Goal: Entertainment & Leisure: Consume media (video, audio)

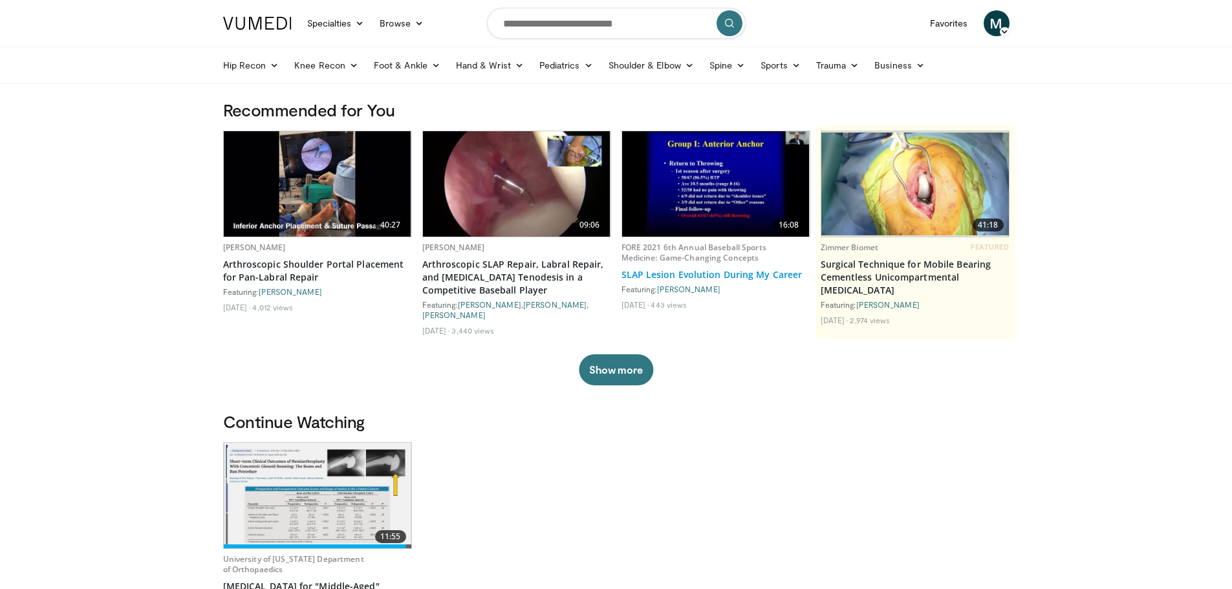
click at [683, 273] on link "SLAP Lesion Evolution During My Career" at bounding box center [716, 274] width 189 height 13
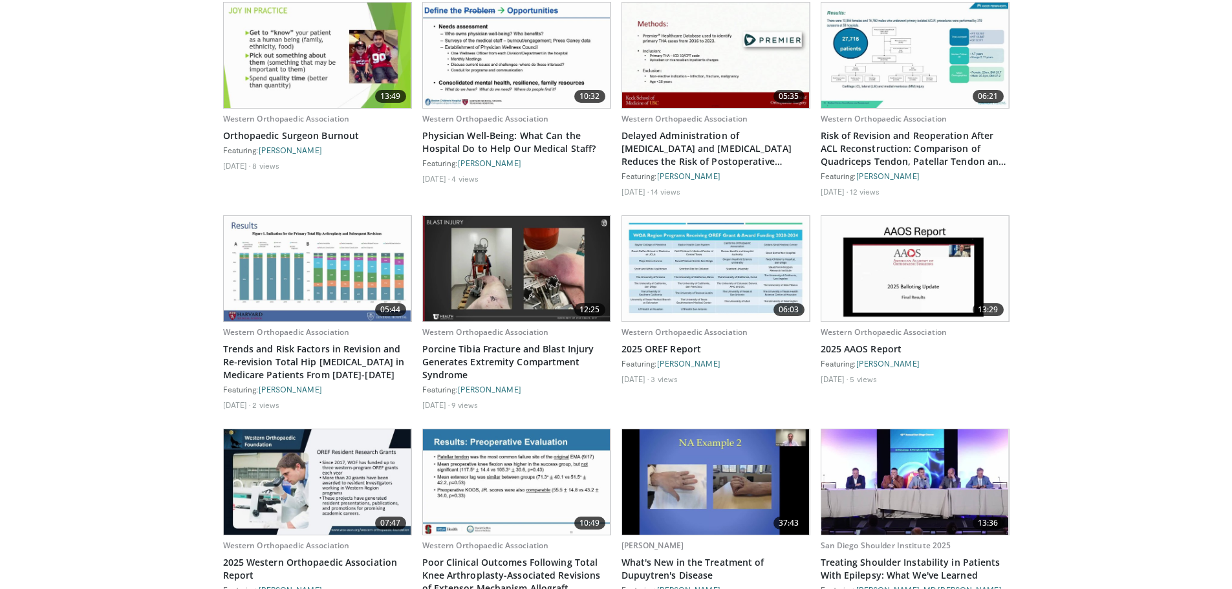
scroll to position [1682, 0]
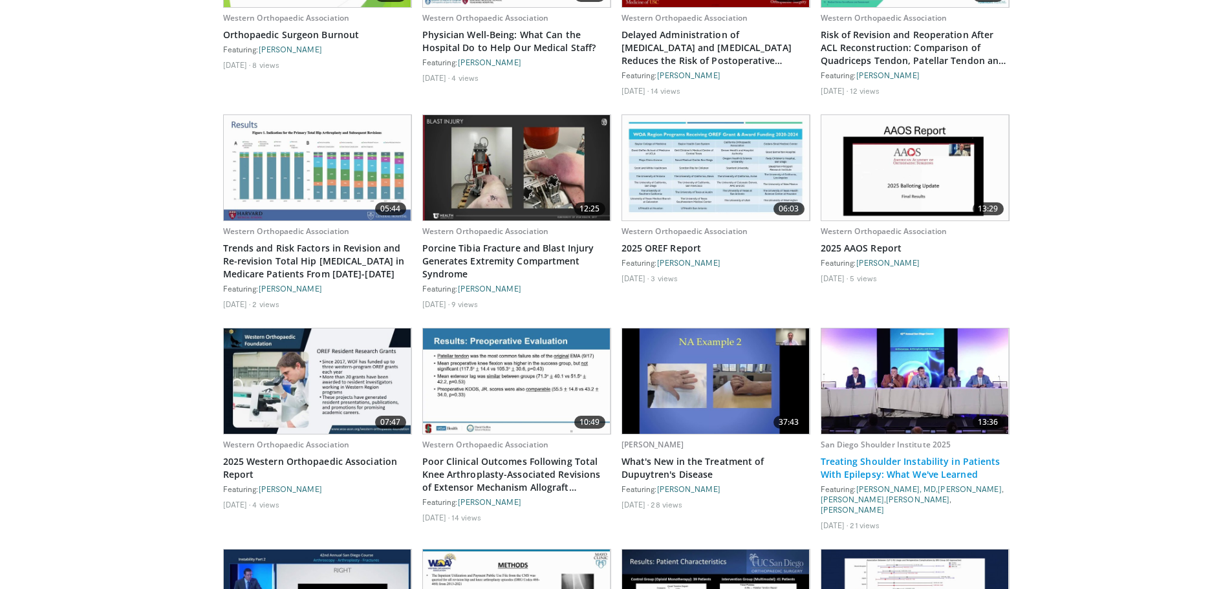
click at [965, 464] on link "Treating Shoulder Instability in Patients With Epilepsy: What We've Learned" at bounding box center [915, 468] width 189 height 26
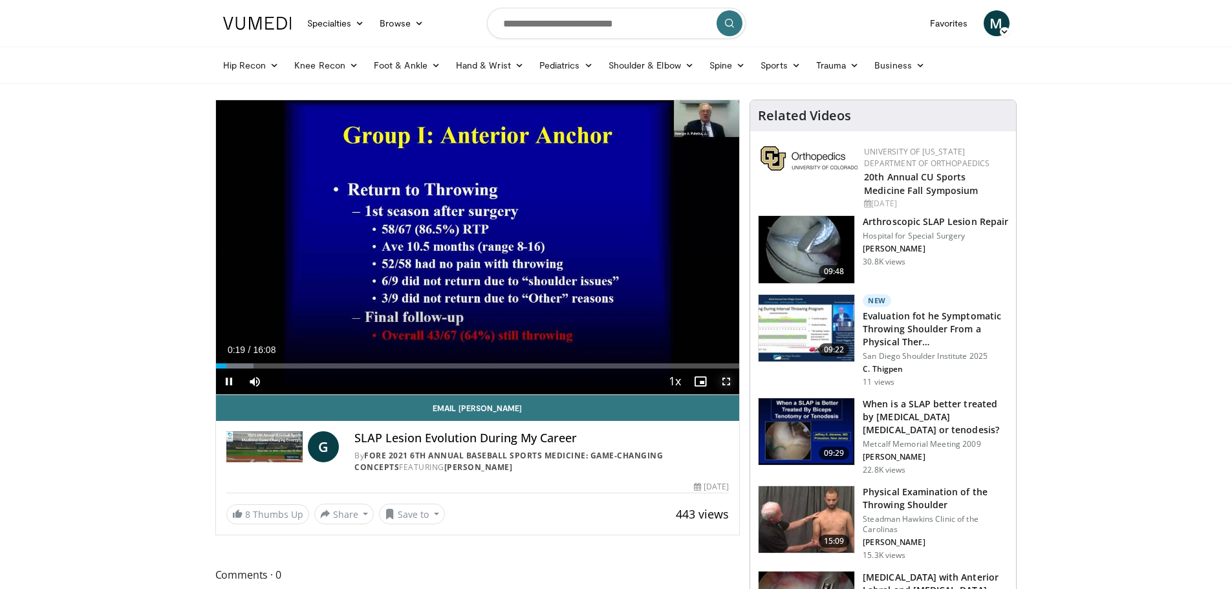
click at [726, 384] on span "Video Player" at bounding box center [727, 382] width 26 height 26
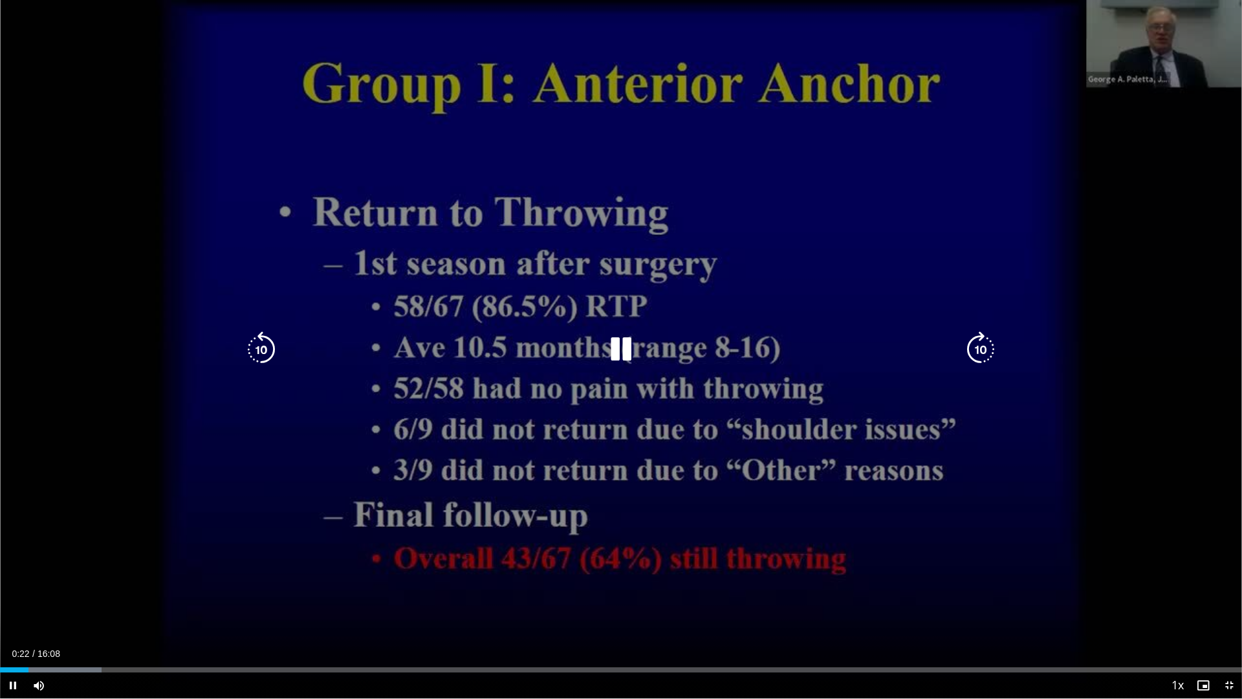
click at [619, 345] on icon "Video Player" at bounding box center [621, 349] width 36 height 36
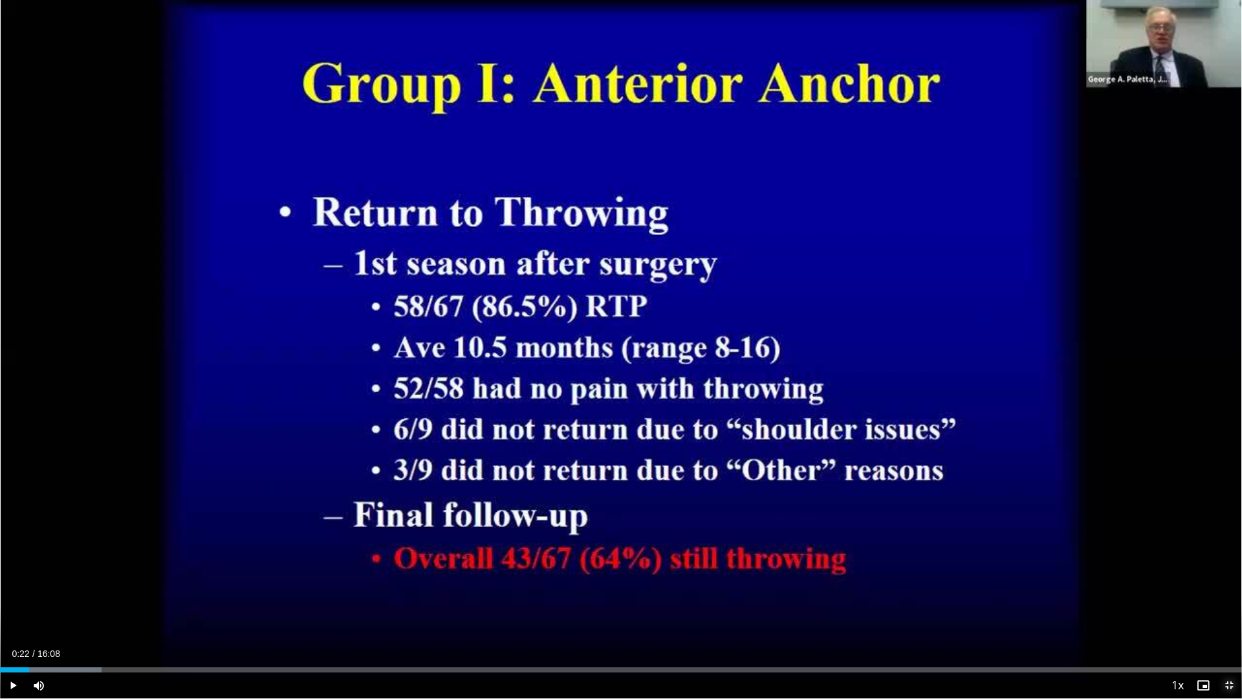
click at [1225, 589] on span "Video Player" at bounding box center [1229, 685] width 26 height 26
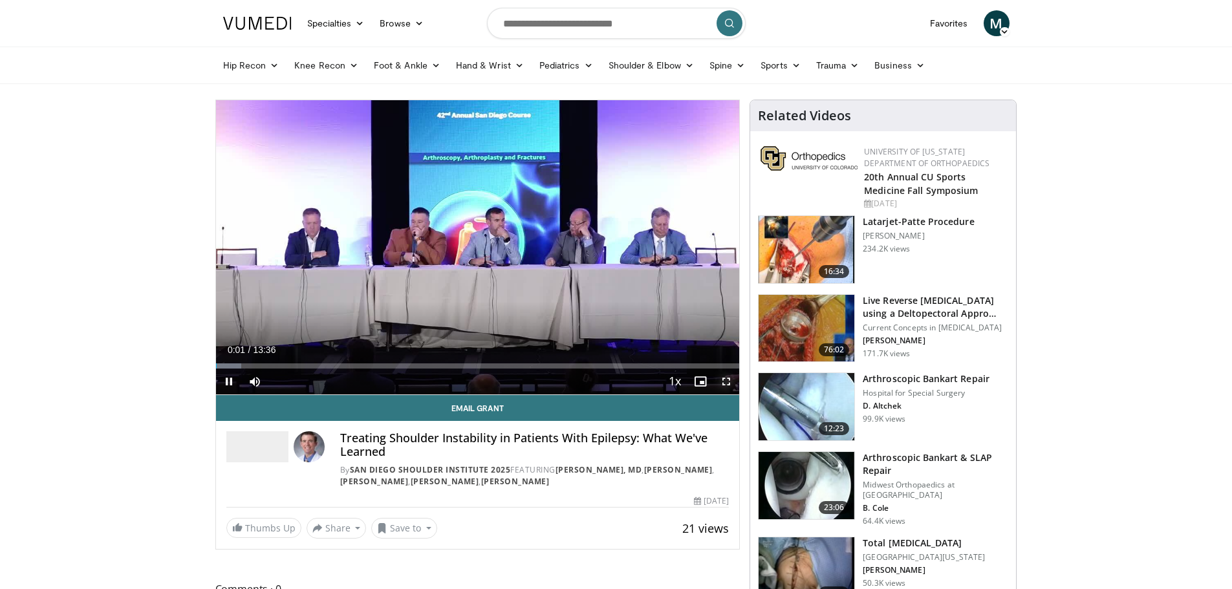
click at [725, 375] on span "Video Player" at bounding box center [727, 382] width 26 height 26
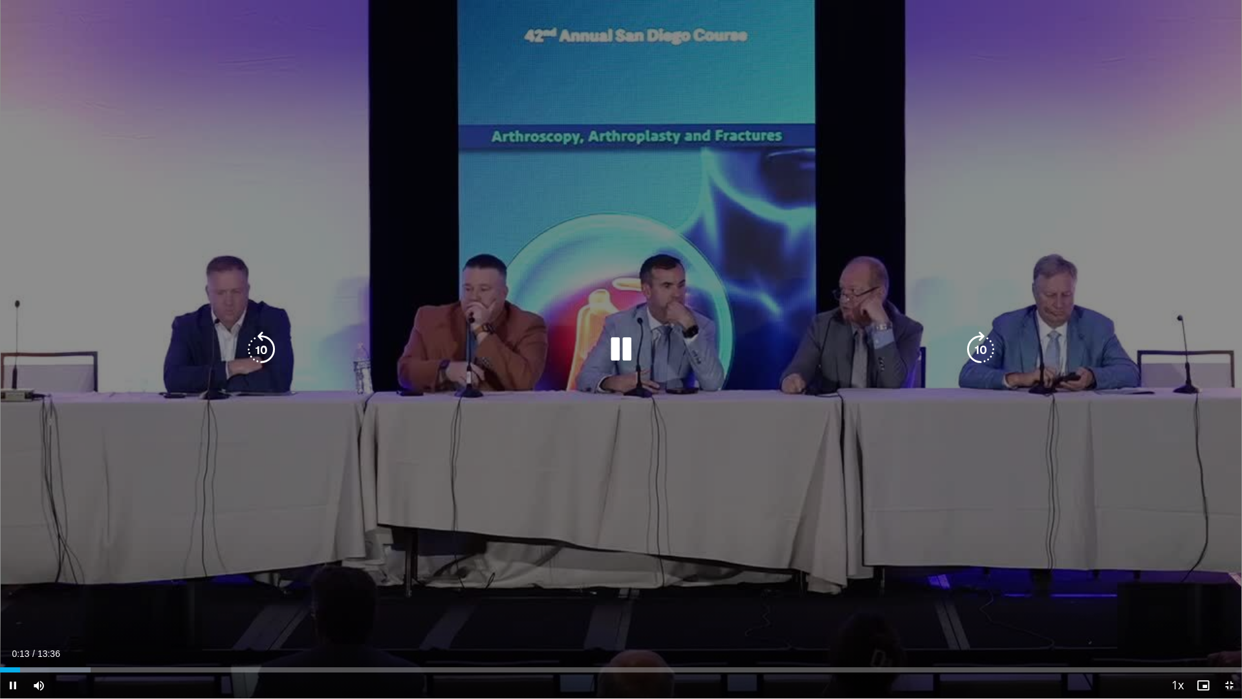
click at [1104, 464] on div "10 seconds Tap to unmute" at bounding box center [621, 349] width 1242 height 698
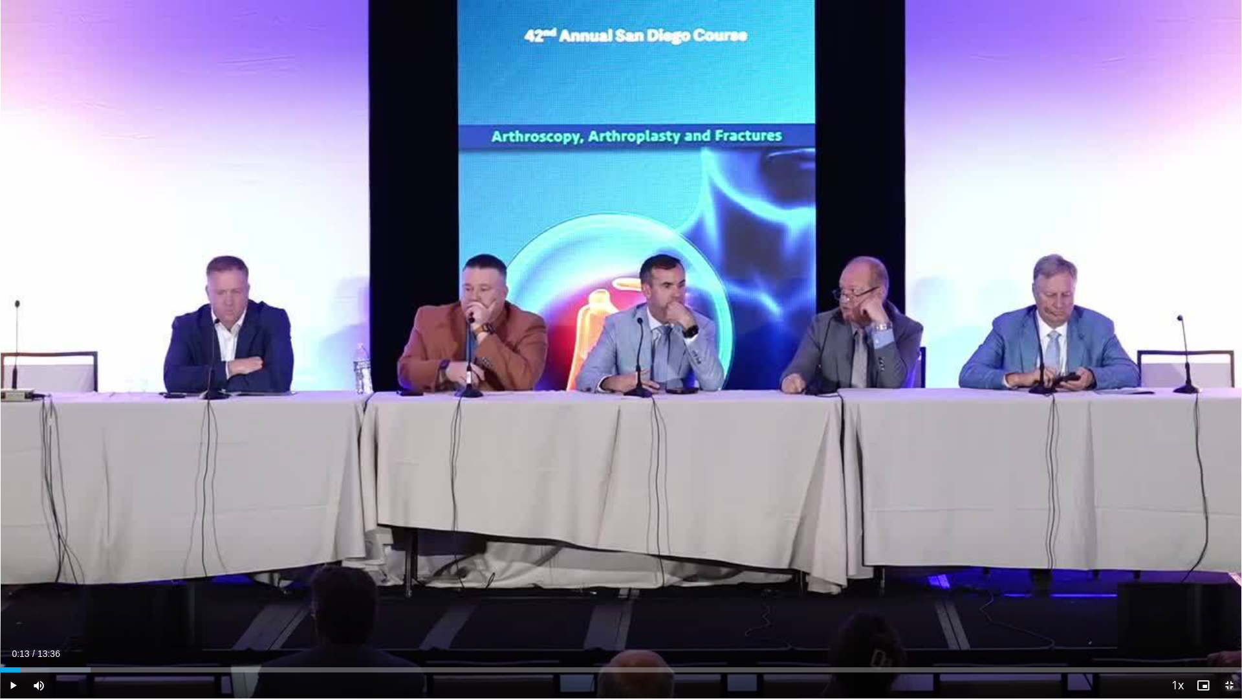
click at [1223, 589] on span "Video Player" at bounding box center [1229, 685] width 26 height 26
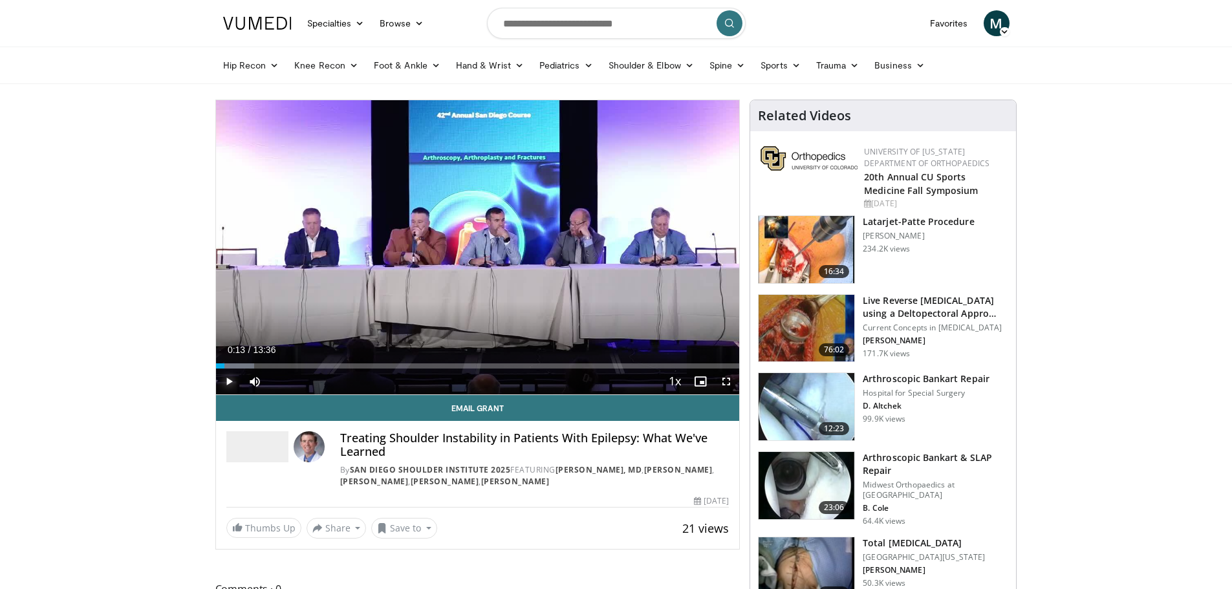
click at [232, 379] on span "Video Player" at bounding box center [229, 382] width 26 height 26
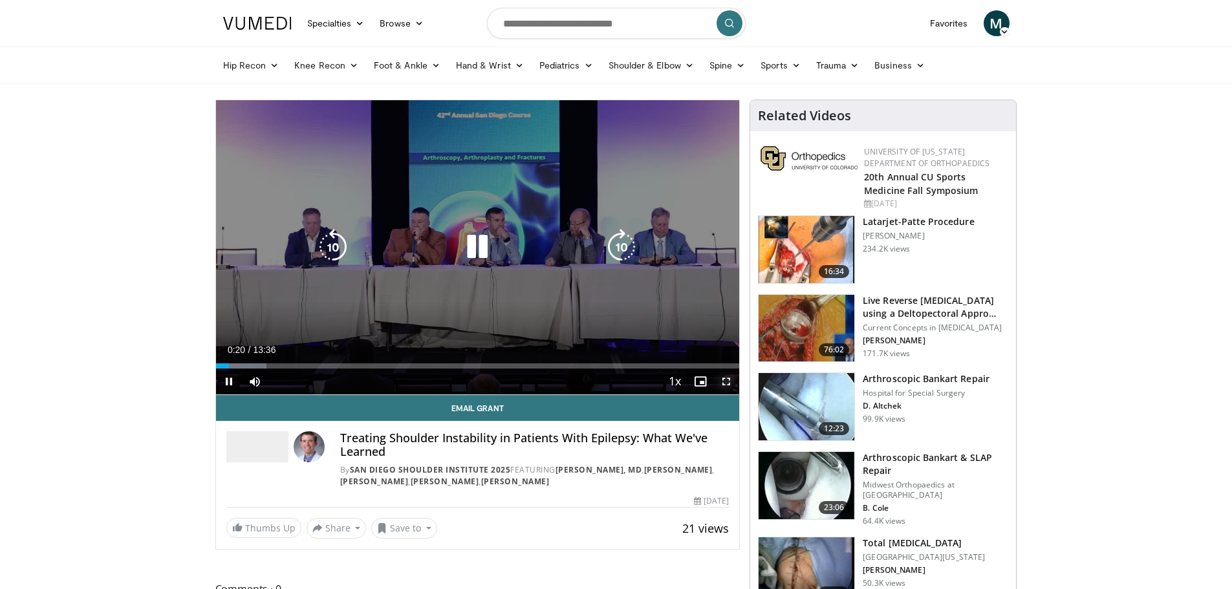
drag, startPoint x: 721, startPoint y: 386, endPoint x: 721, endPoint y: 464, distance: 78.3
click at [721, 386] on span "Video Player" at bounding box center [727, 382] width 26 height 26
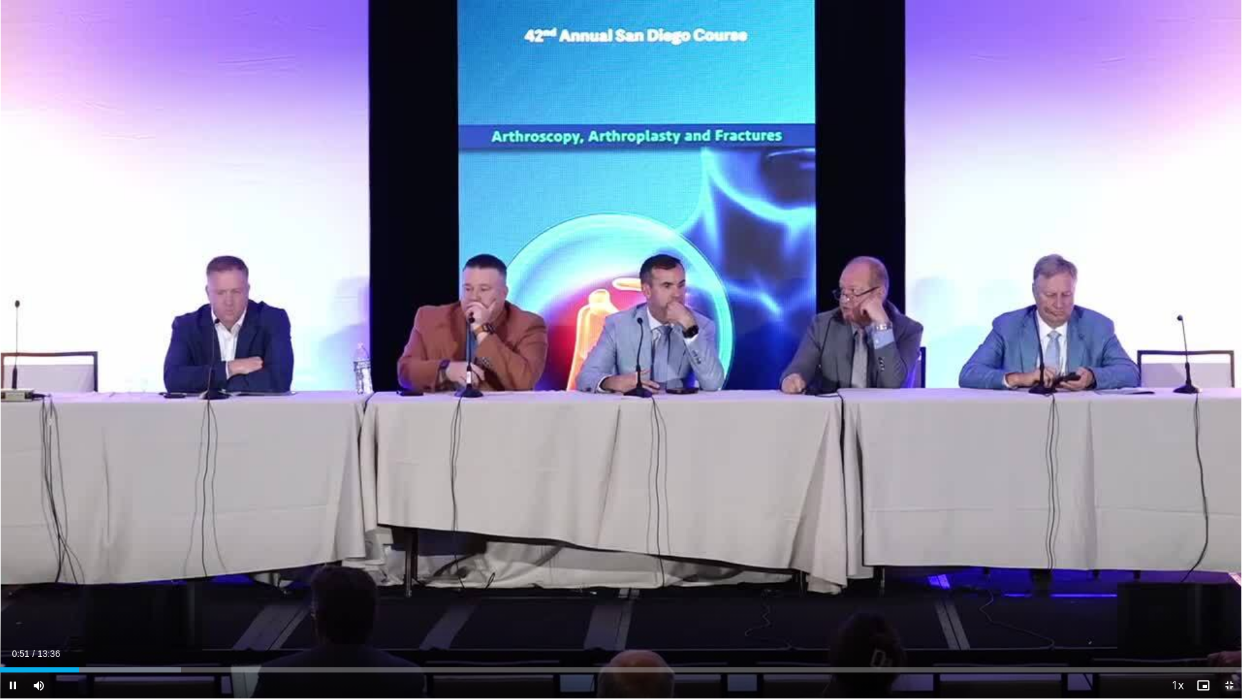
click at [1223, 589] on span "Video Player" at bounding box center [1229, 685] width 26 height 26
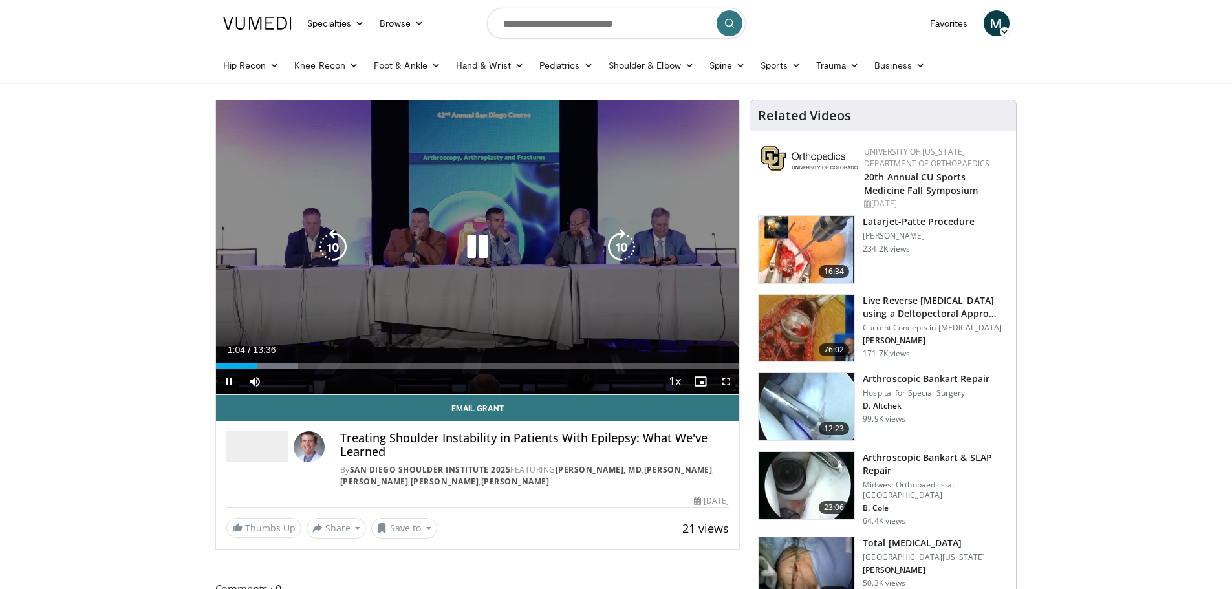
click at [478, 252] on icon "Video Player" at bounding box center [477, 247] width 36 height 36
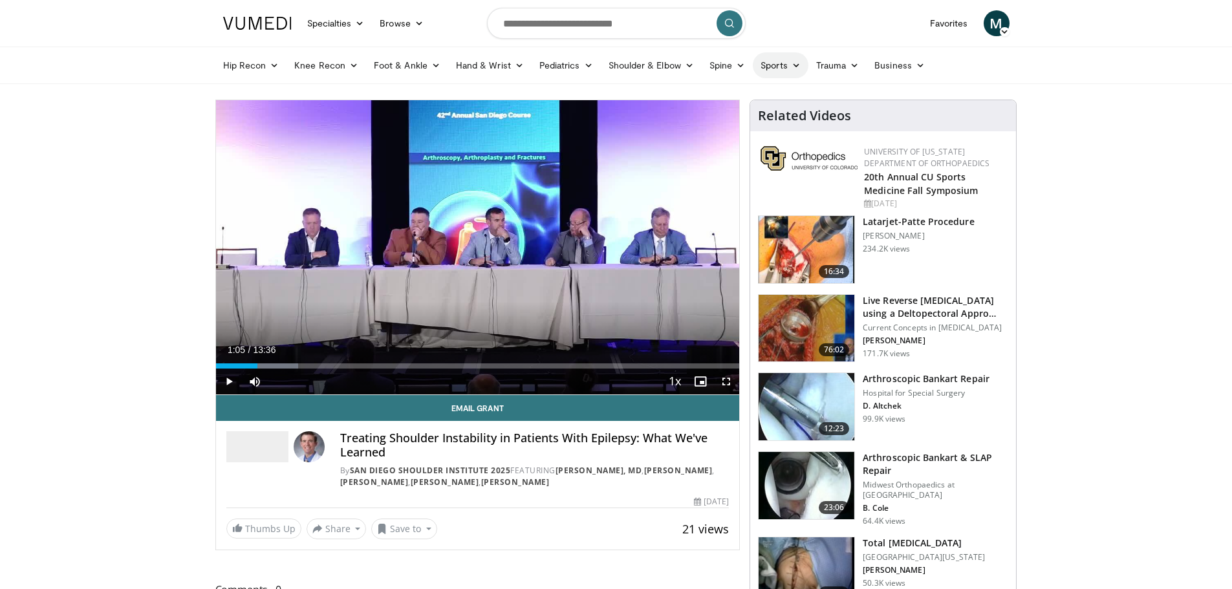
click at [783, 65] on link "Sports" at bounding box center [781, 65] width 56 height 26
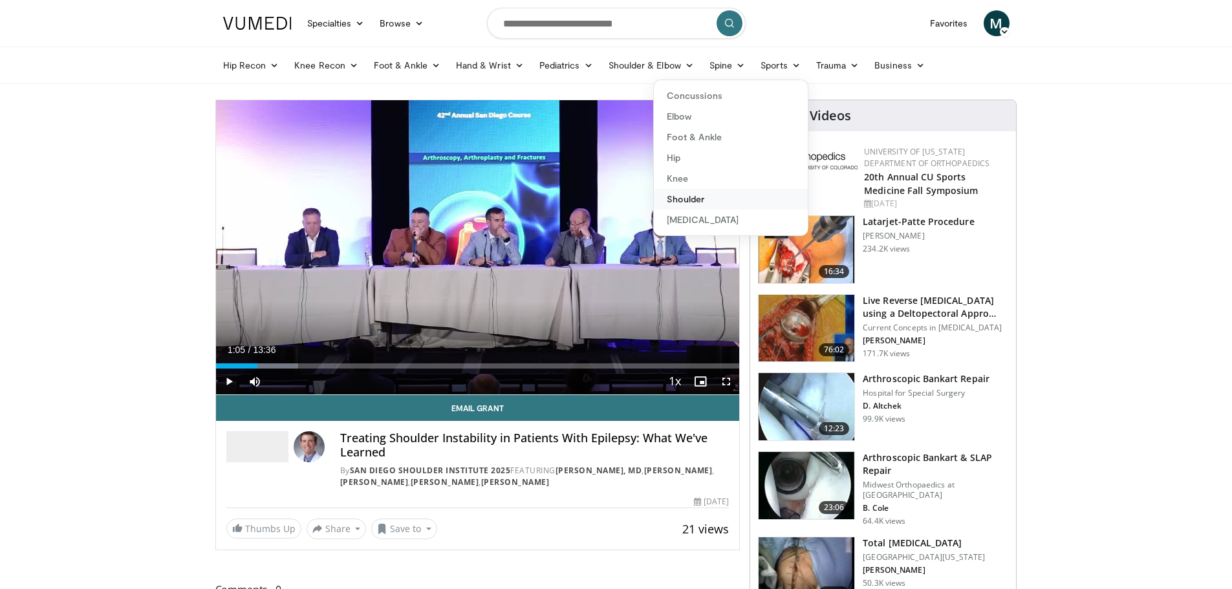
click at [695, 193] on link "Shoulder" at bounding box center [731, 199] width 154 height 21
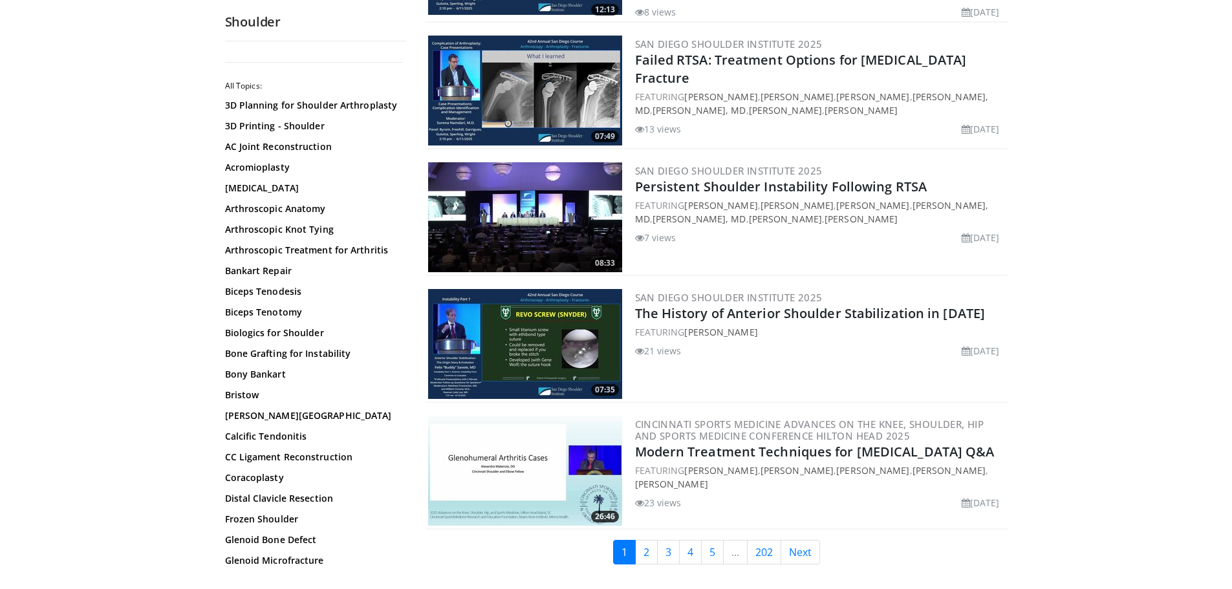
scroll to position [2912, 0]
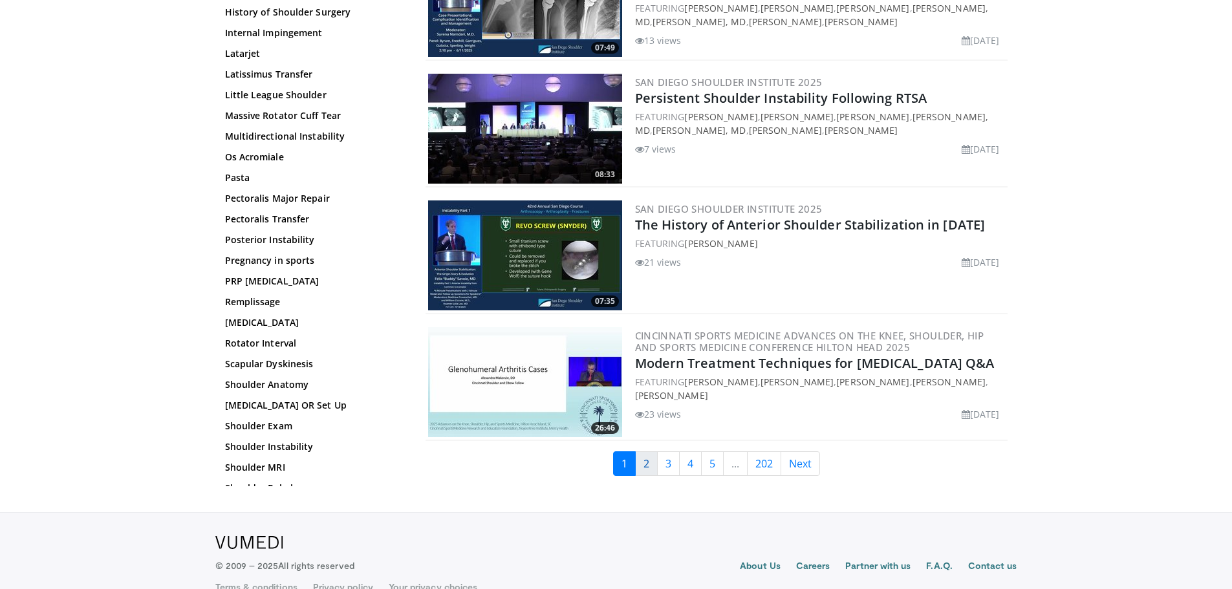
click at [645, 452] on link "2" at bounding box center [646, 464] width 23 height 25
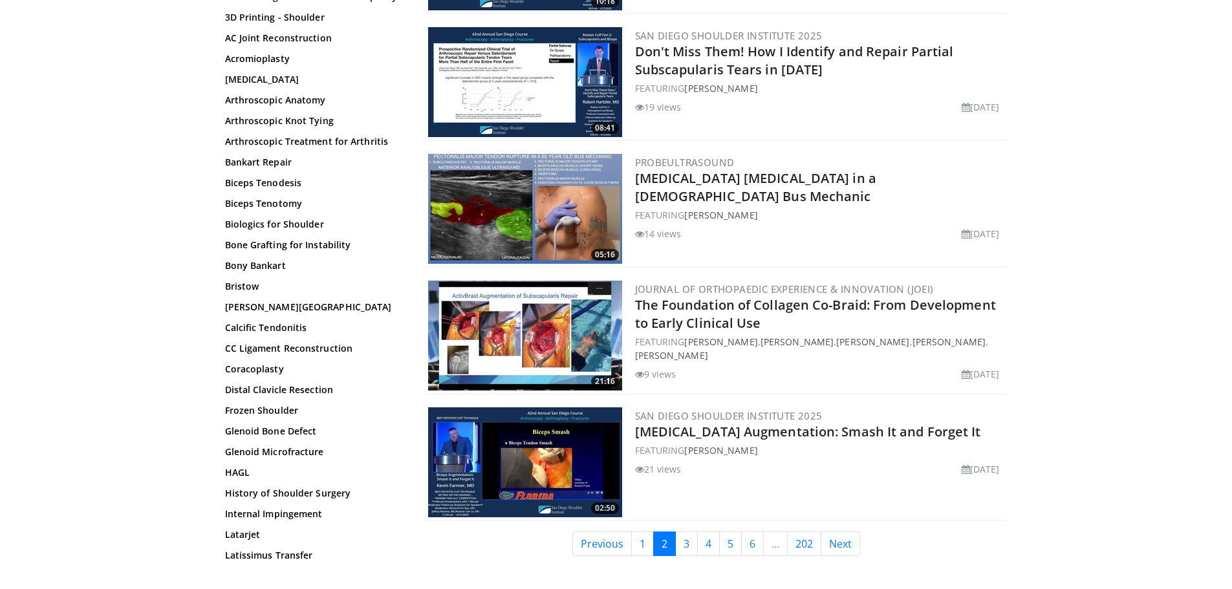
scroll to position [2887, 0]
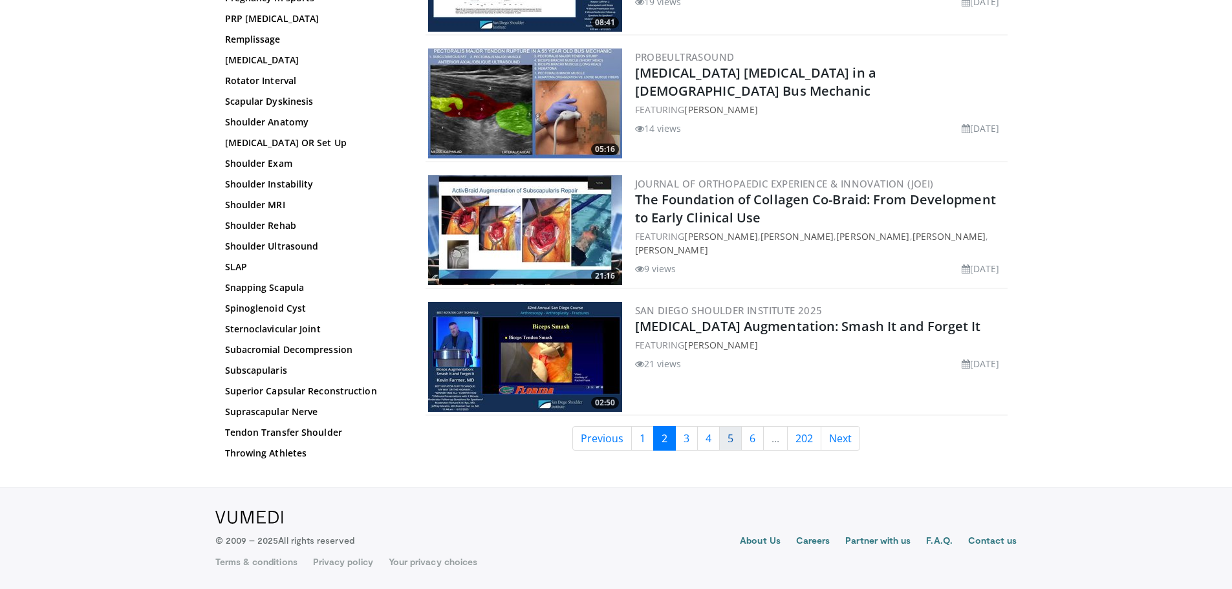
click at [735, 435] on link "5" at bounding box center [730, 438] width 23 height 25
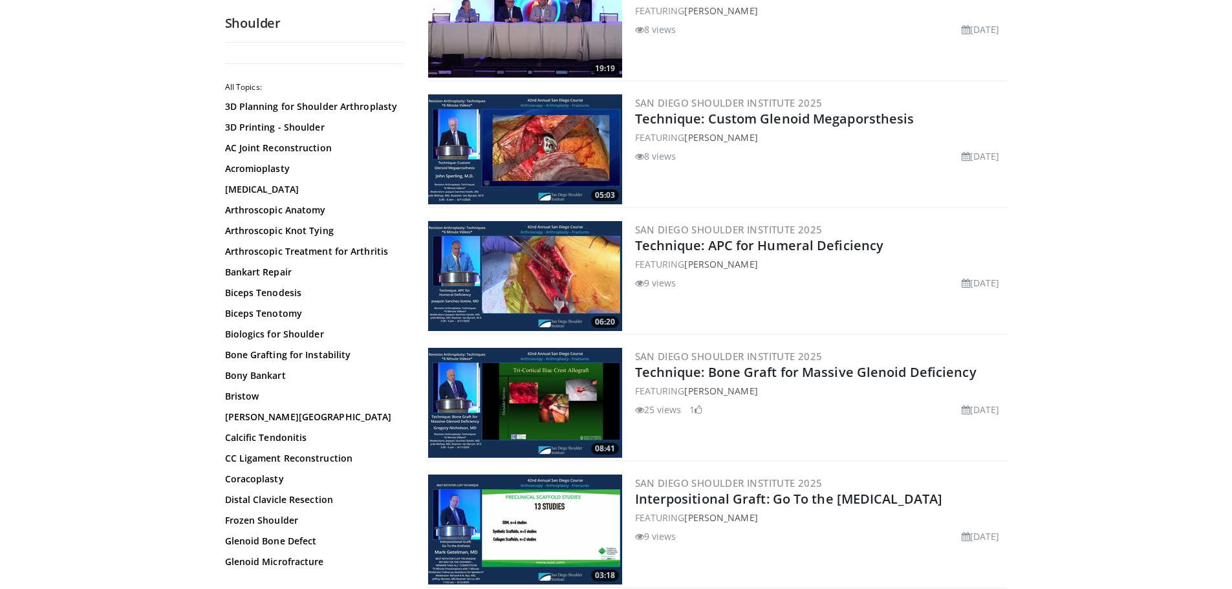
scroll to position [2887, 0]
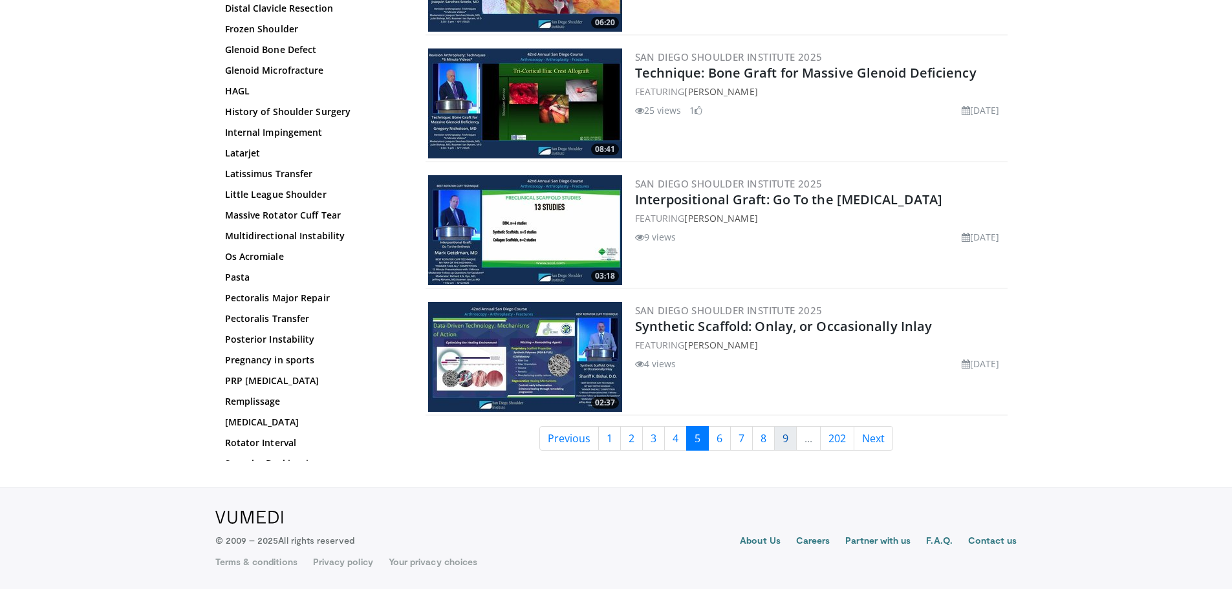
click at [793, 438] on link "9" at bounding box center [785, 438] width 23 height 25
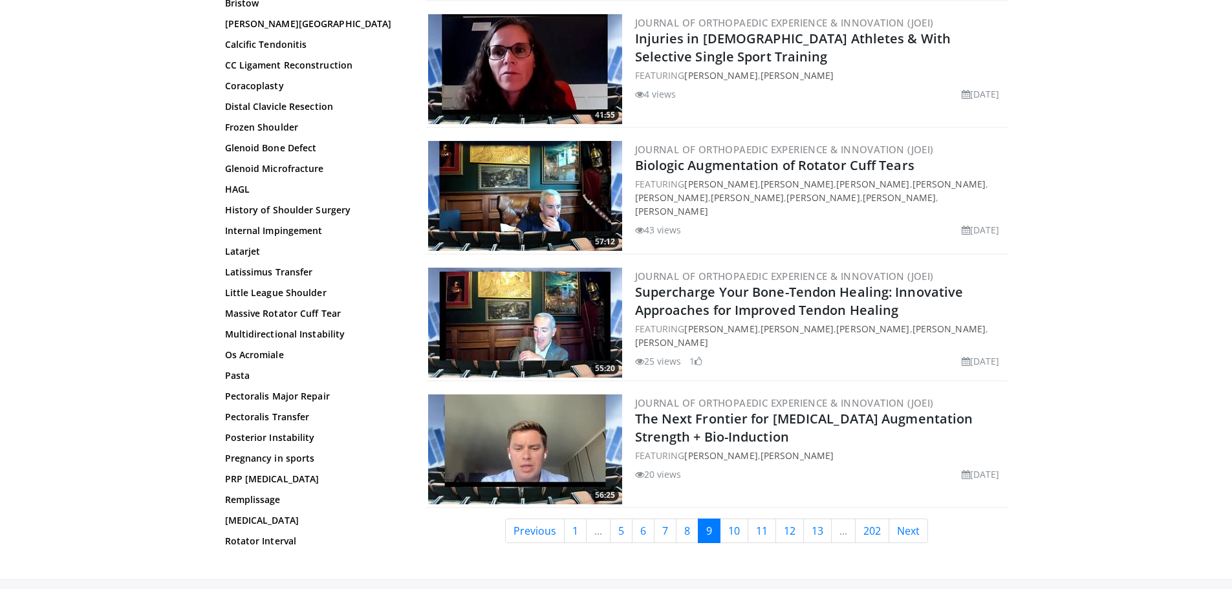
scroll to position [2887, 0]
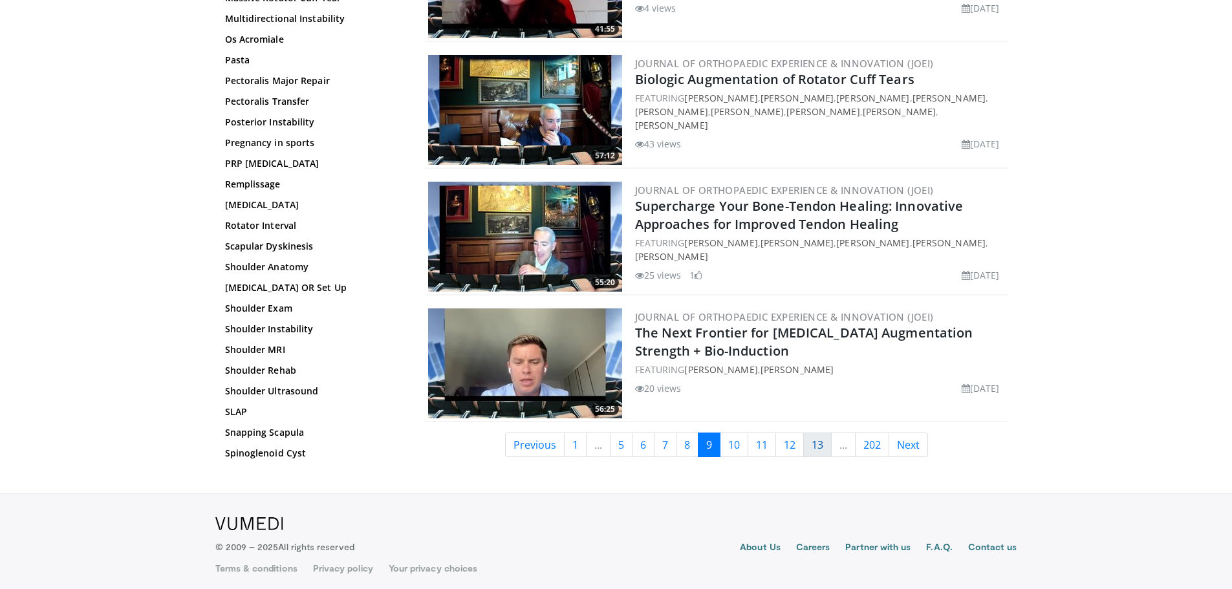
click at [827, 444] on link "13" at bounding box center [817, 445] width 28 height 25
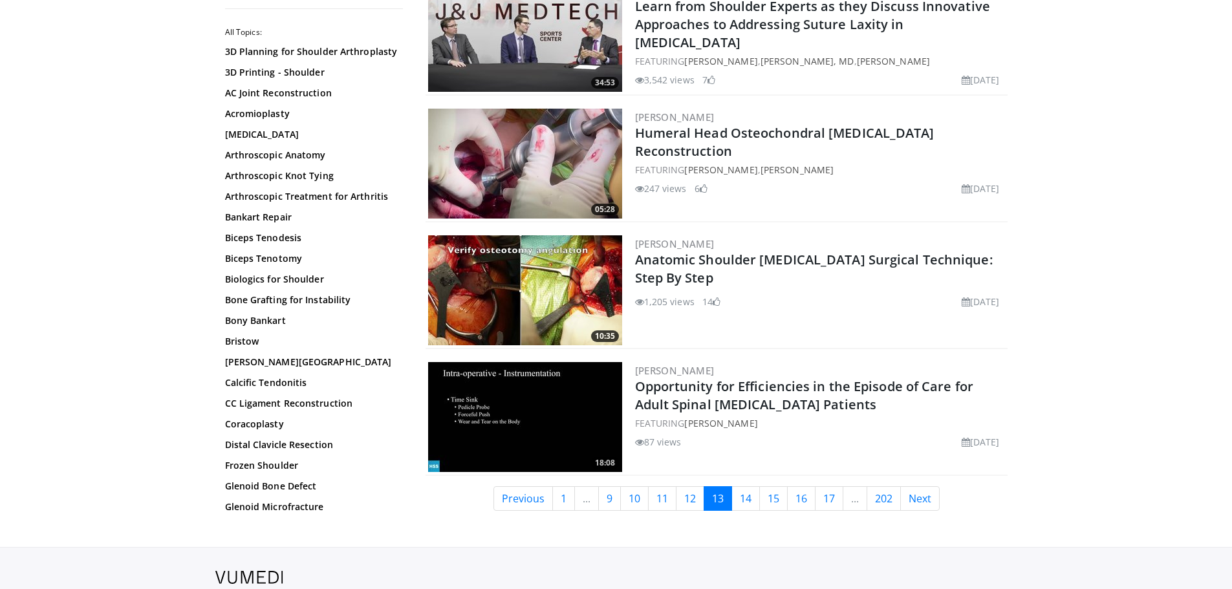
scroll to position [2887, 0]
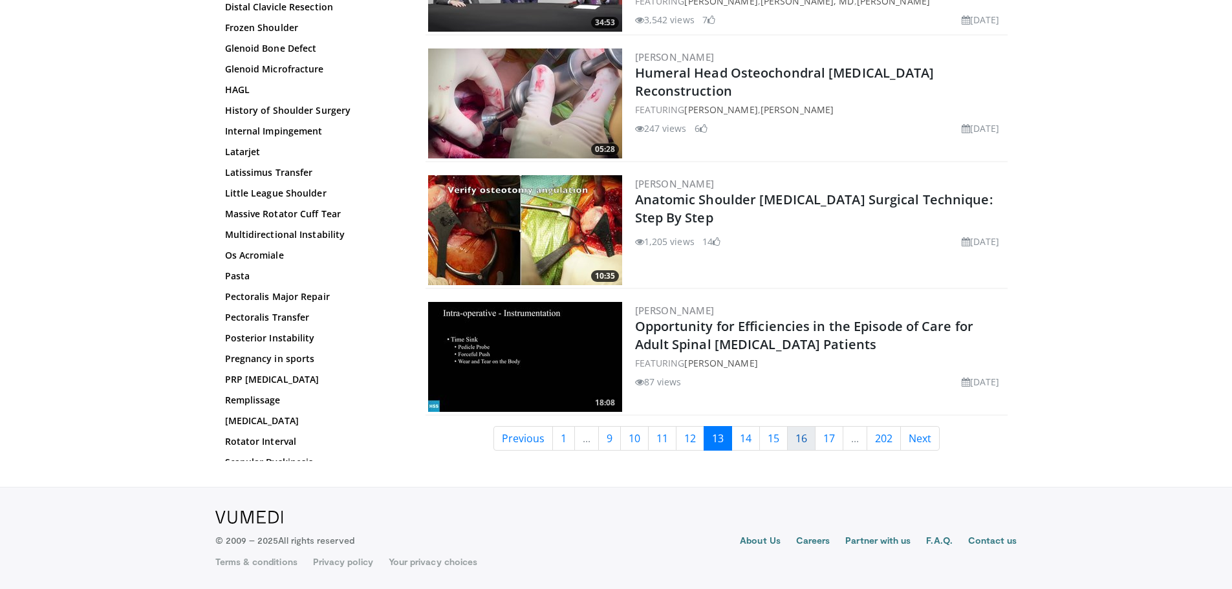
click at [798, 439] on link "16" at bounding box center [801, 438] width 28 height 25
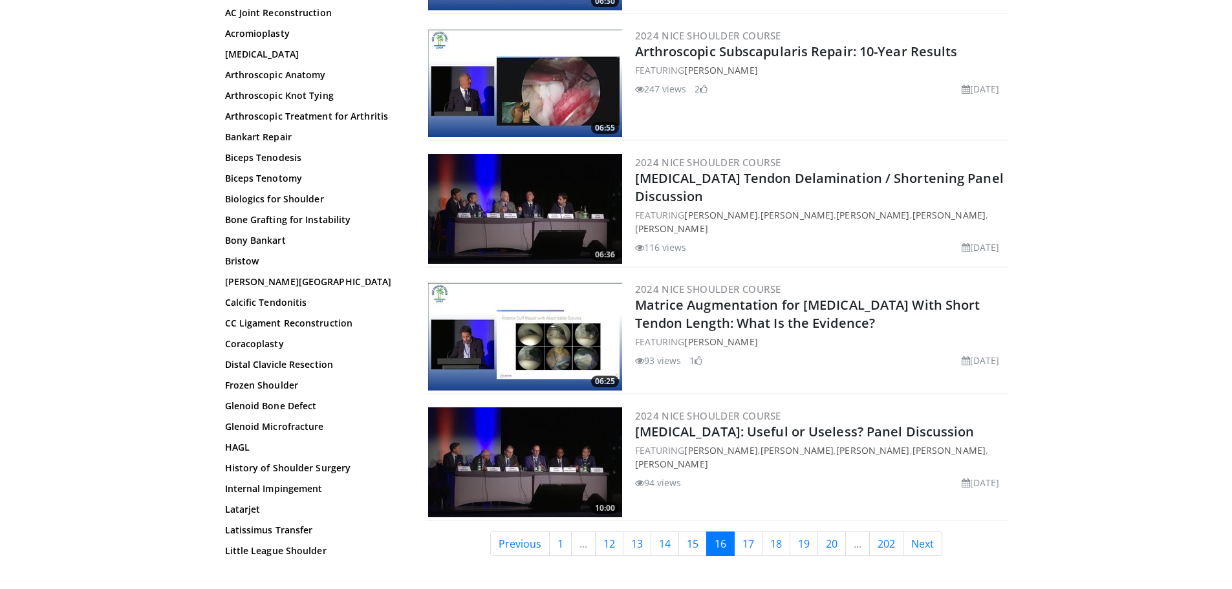
scroll to position [2887, 0]
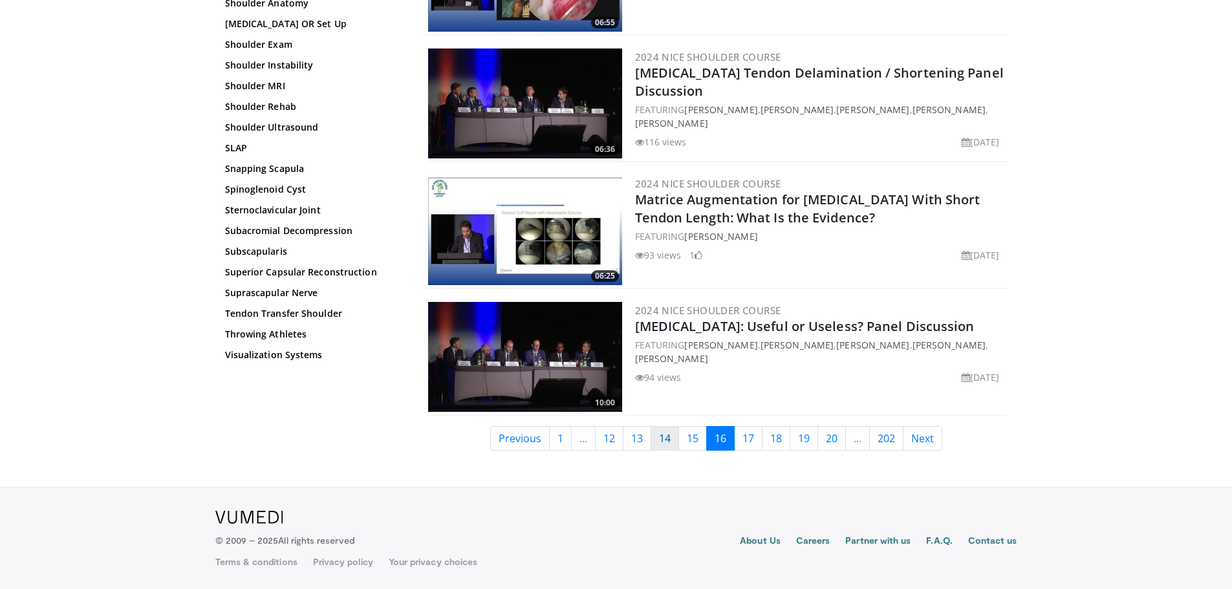
click at [672, 442] on link "14" at bounding box center [665, 438] width 28 height 25
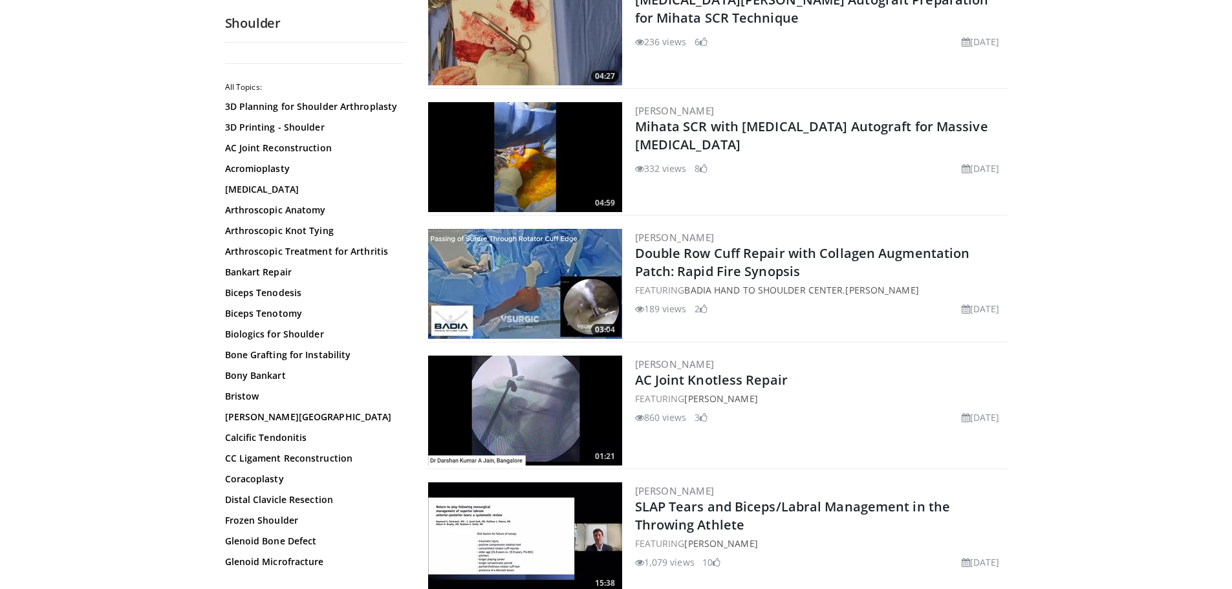
scroll to position [2264, 0]
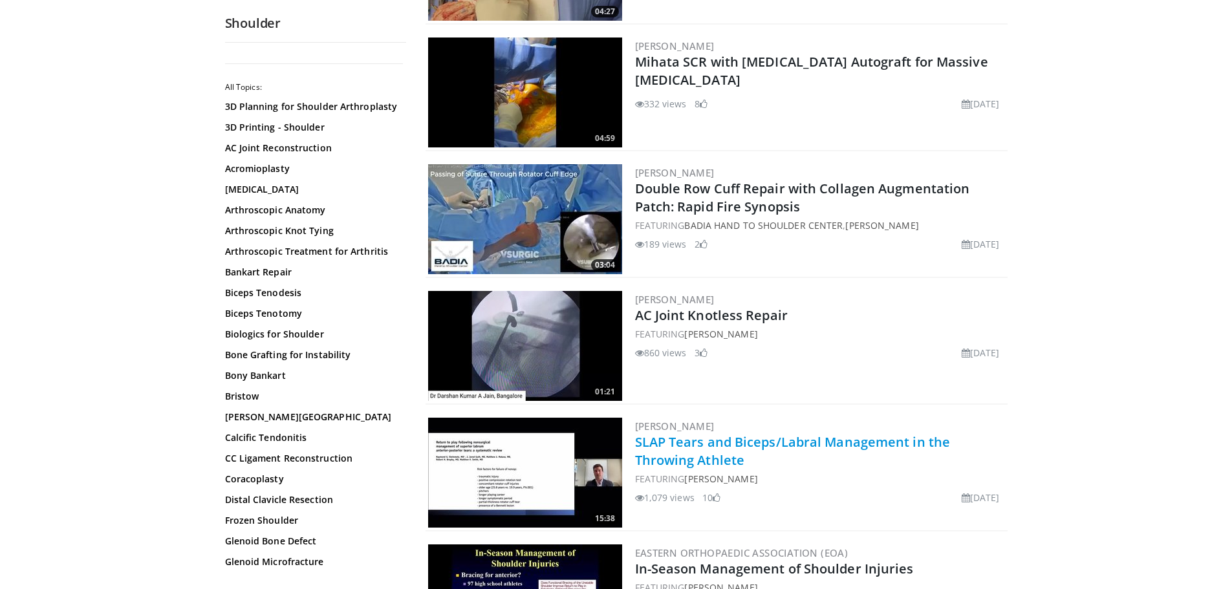
click at [697, 461] on link "SLAP Tears and Biceps/Labral Management in the Throwing Athlete" at bounding box center [793, 451] width 316 height 36
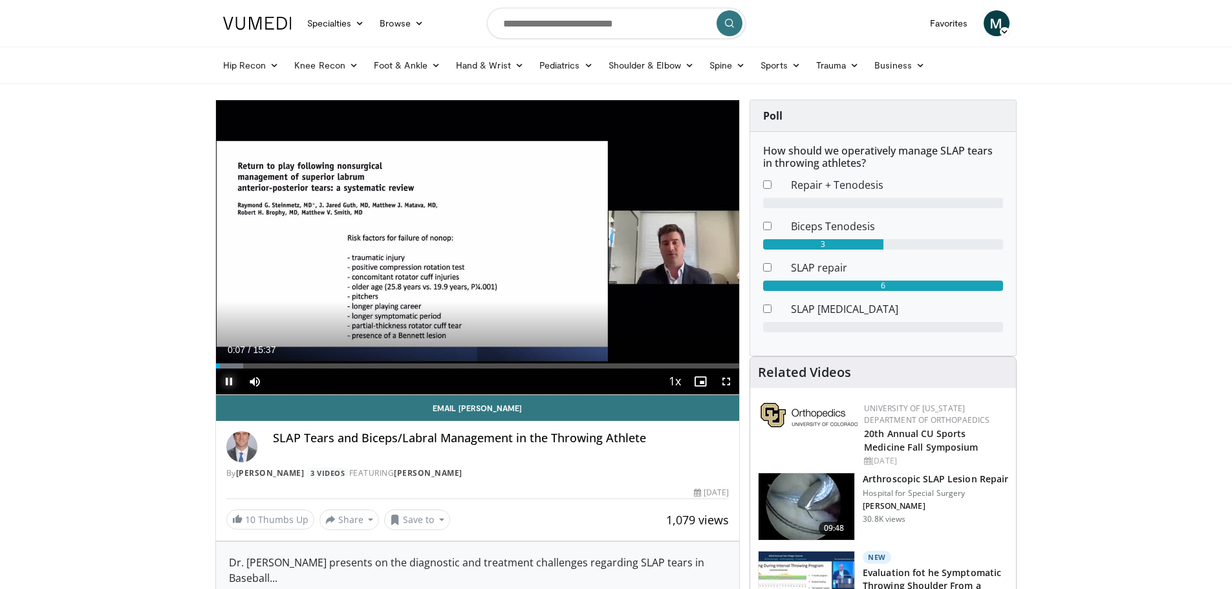
click at [224, 384] on span "Video Player" at bounding box center [229, 382] width 26 height 26
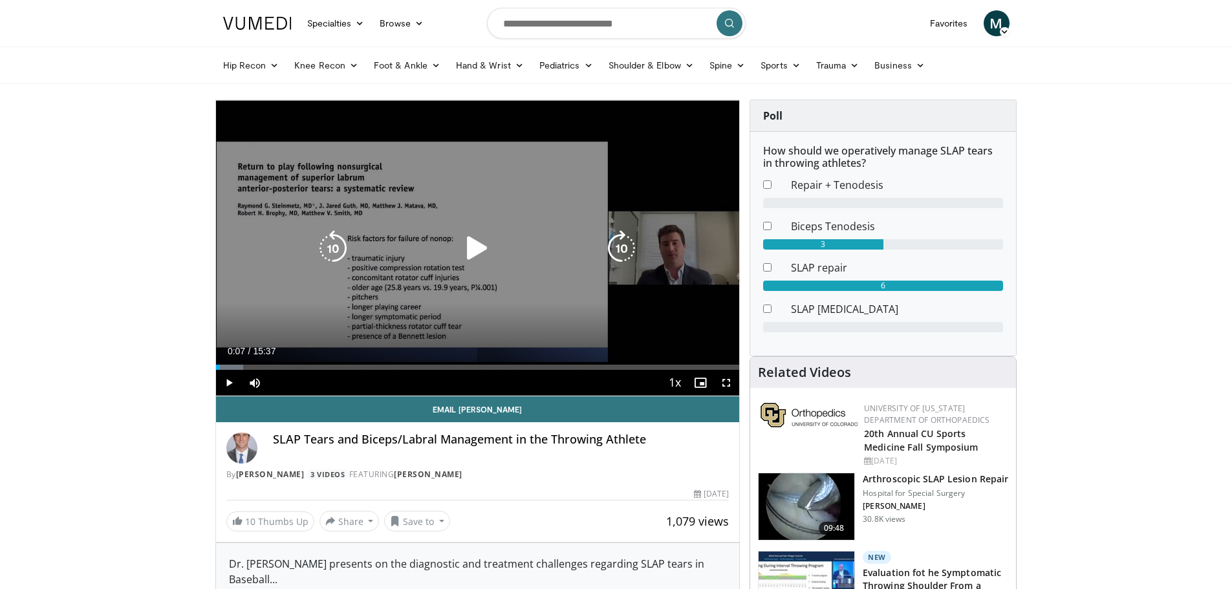
click at [474, 250] on icon "Video Player" at bounding box center [477, 248] width 36 height 36
click at [477, 247] on icon "Video Player" at bounding box center [477, 248] width 36 height 36
click at [466, 251] on icon "Video Player" at bounding box center [477, 248] width 36 height 36
click at [477, 250] on icon "Video Player" at bounding box center [477, 248] width 36 height 36
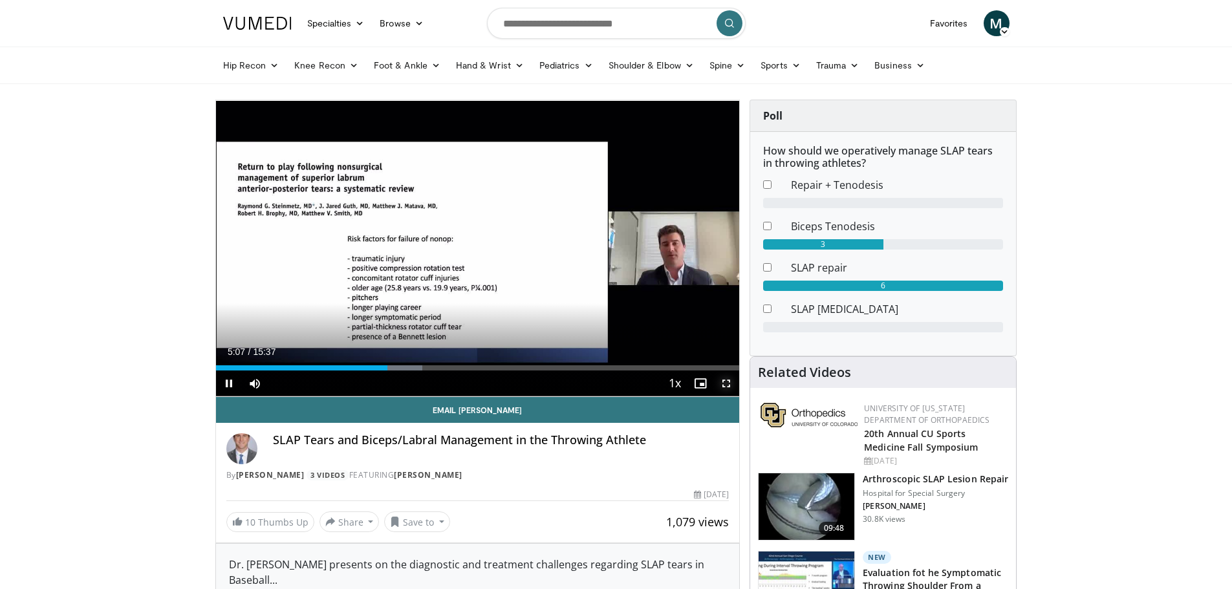
click at [720, 382] on span "Video Player" at bounding box center [727, 384] width 26 height 26
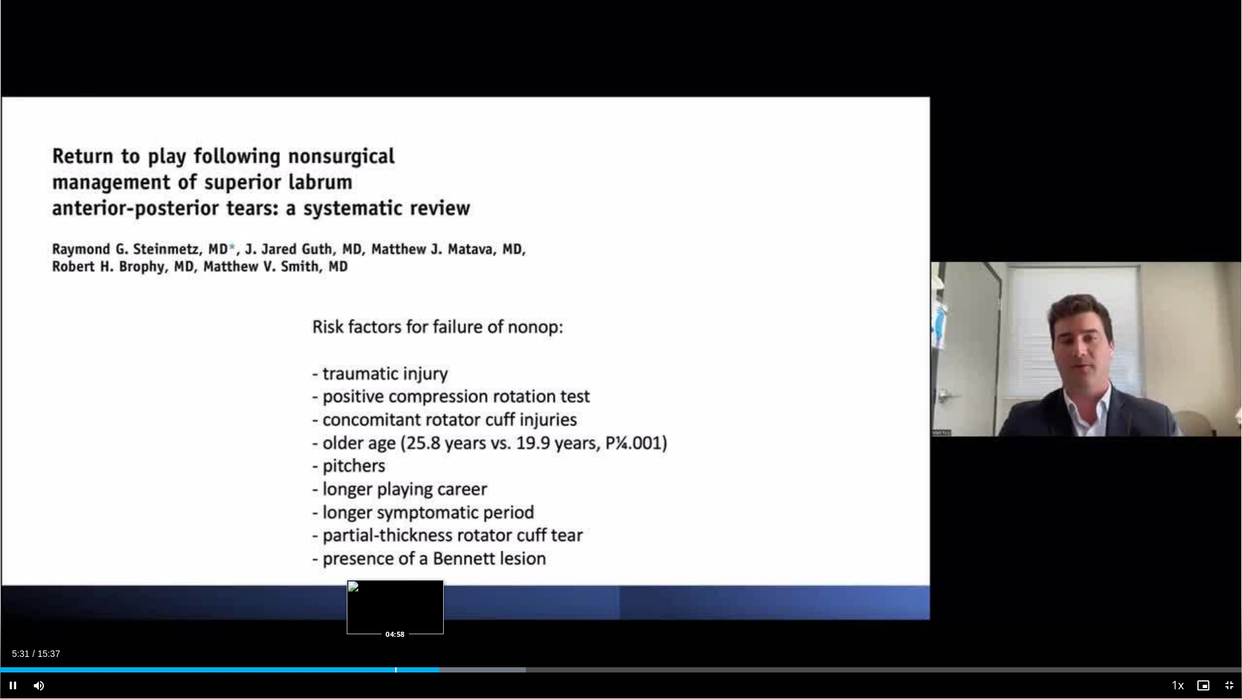
click at [396, 589] on div "Progress Bar" at bounding box center [395, 669] width 1 height 5
click at [370, 589] on div "Loaded : 39.16% 05:00 04:38" at bounding box center [621, 666] width 1242 height 12
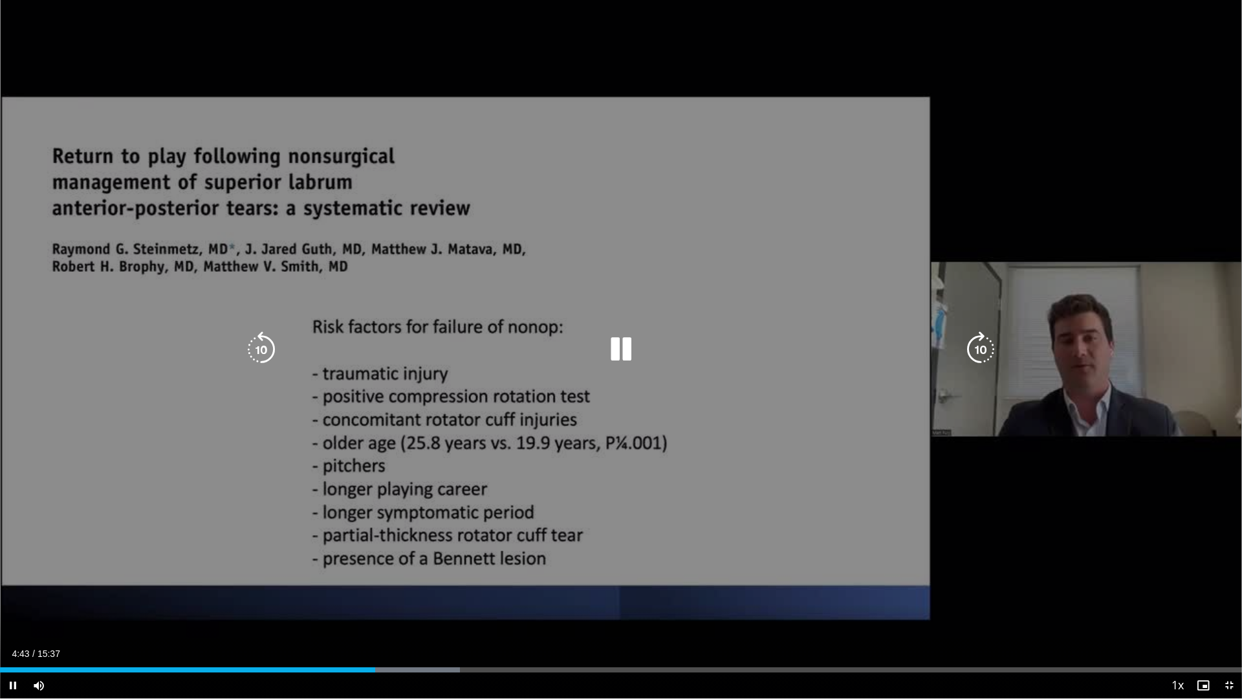
click at [624, 353] on icon "Video Player" at bounding box center [621, 349] width 36 height 36
click at [617, 358] on icon "Video Player" at bounding box center [621, 349] width 36 height 36
click at [985, 356] on icon "Video Player" at bounding box center [981, 349] width 36 height 36
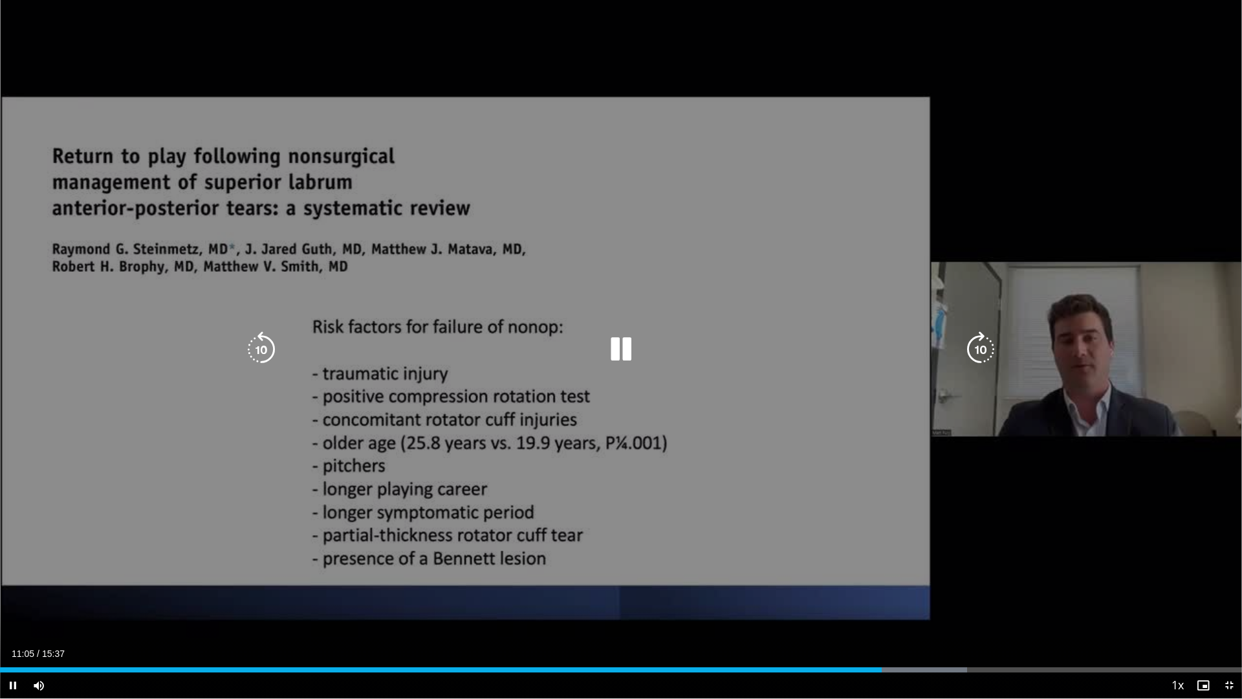
click at [633, 351] on icon "Video Player" at bounding box center [621, 349] width 36 height 36
